Goal: Contribute content: Contribute content

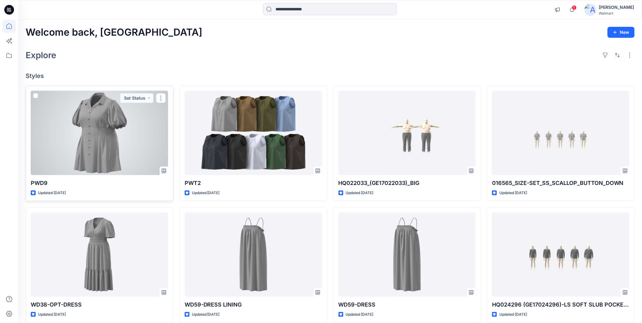
click at [67, 137] on div at bounding box center [99, 133] width 137 height 84
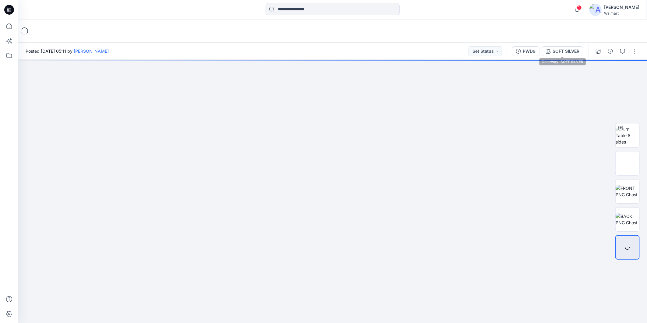
click at [563, 51] on div "SOFT SILVER" at bounding box center [566, 51] width 27 height 7
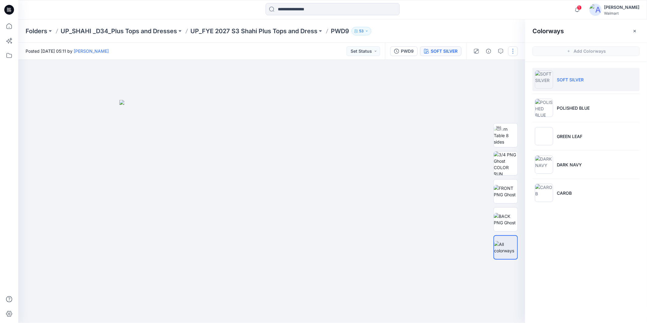
click at [514, 53] on button "button" at bounding box center [513, 51] width 10 height 10
click at [471, 81] on p "Edit" at bounding box center [475, 82] width 8 height 6
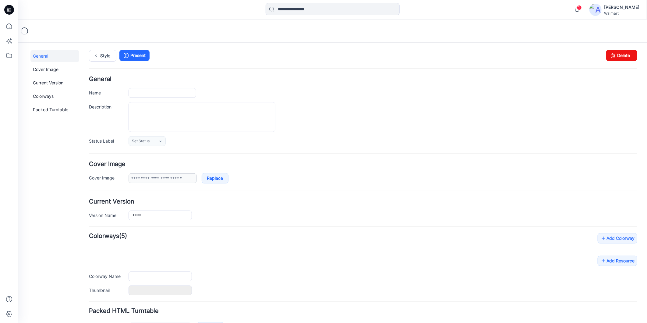
type input "****"
type input "**********"
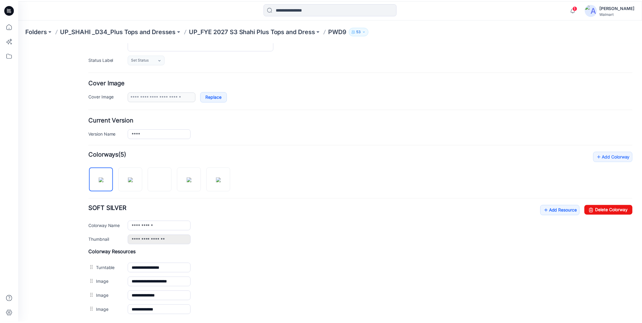
scroll to position [135, 0]
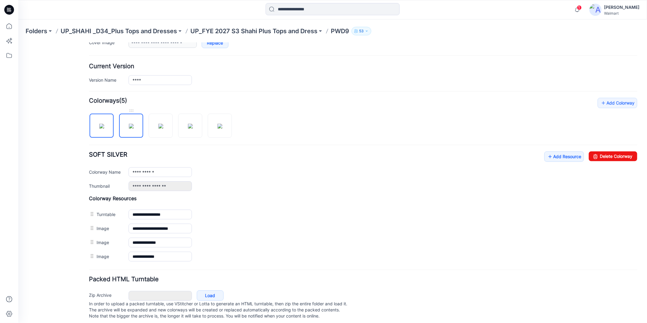
click at [129, 128] on img at bounding box center [131, 125] width 5 height 5
click at [158, 128] on img at bounding box center [160, 125] width 5 height 5
click at [188, 128] on img at bounding box center [190, 125] width 5 height 5
click at [217, 128] on img at bounding box center [219, 125] width 5 height 5
click at [192, 128] on img at bounding box center [190, 125] width 5 height 5
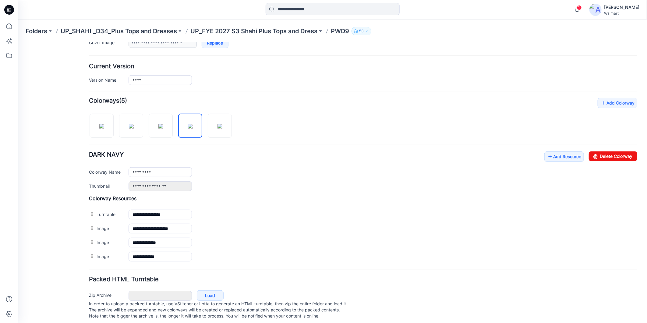
click at [147, 132] on div at bounding box center [163, 122] width 148 height 31
click at [129, 128] on img at bounding box center [131, 125] width 5 height 5
click at [101, 128] on img at bounding box center [101, 125] width 5 height 5
type input "**********"
drag, startPoint x: 7, startPoint y: 27, endPoint x: 17, endPoint y: 31, distance: 11.6
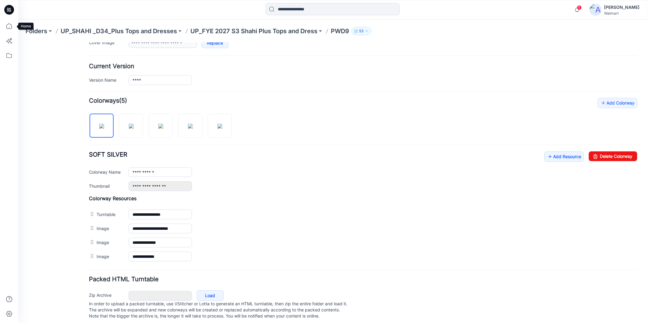
click at [7, 27] on icon at bounding box center [8, 25] width 5 height 5
